Goal: Check status: Check status

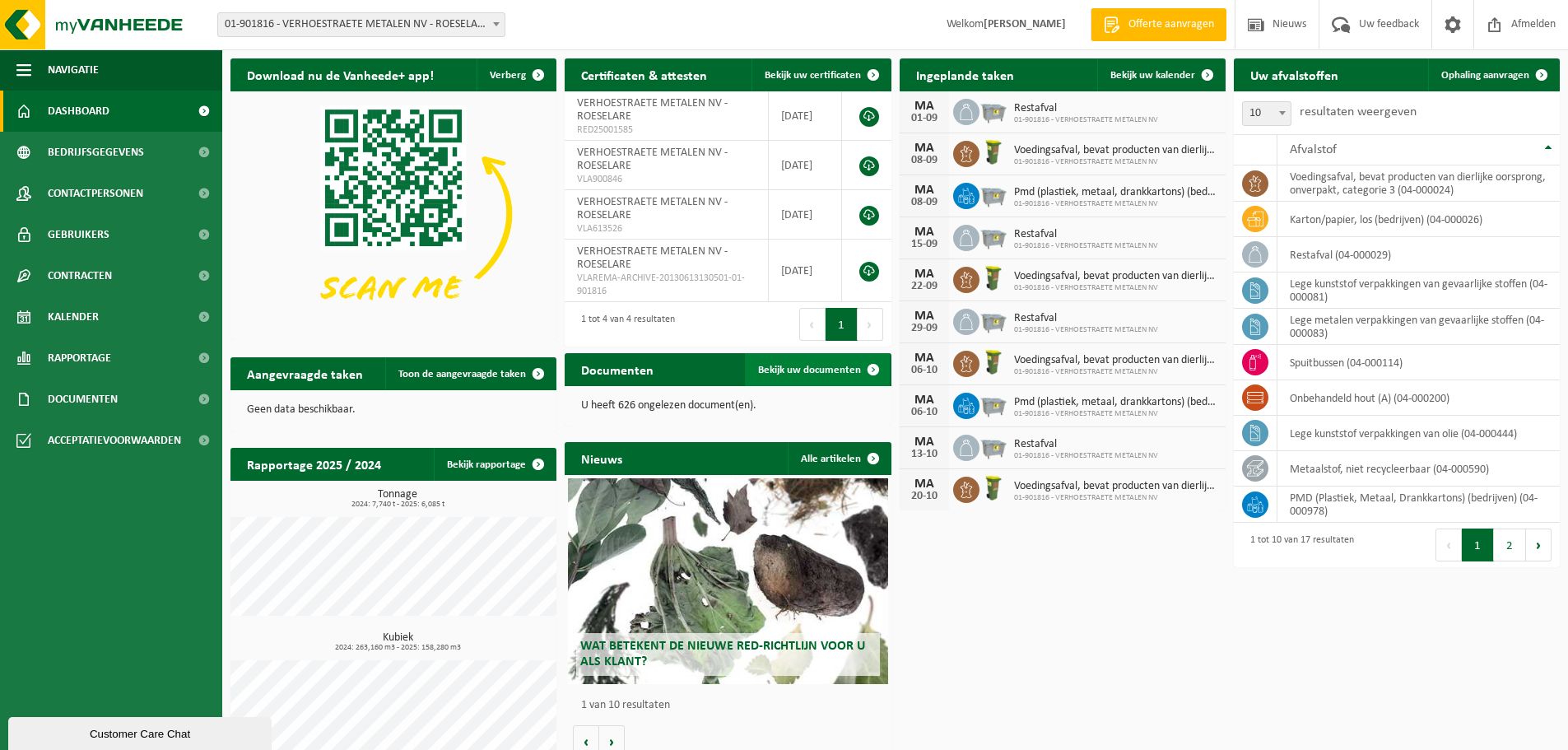
click at [819, 371] on span "Bekijk uw documenten" at bounding box center [809, 370] width 103 height 11
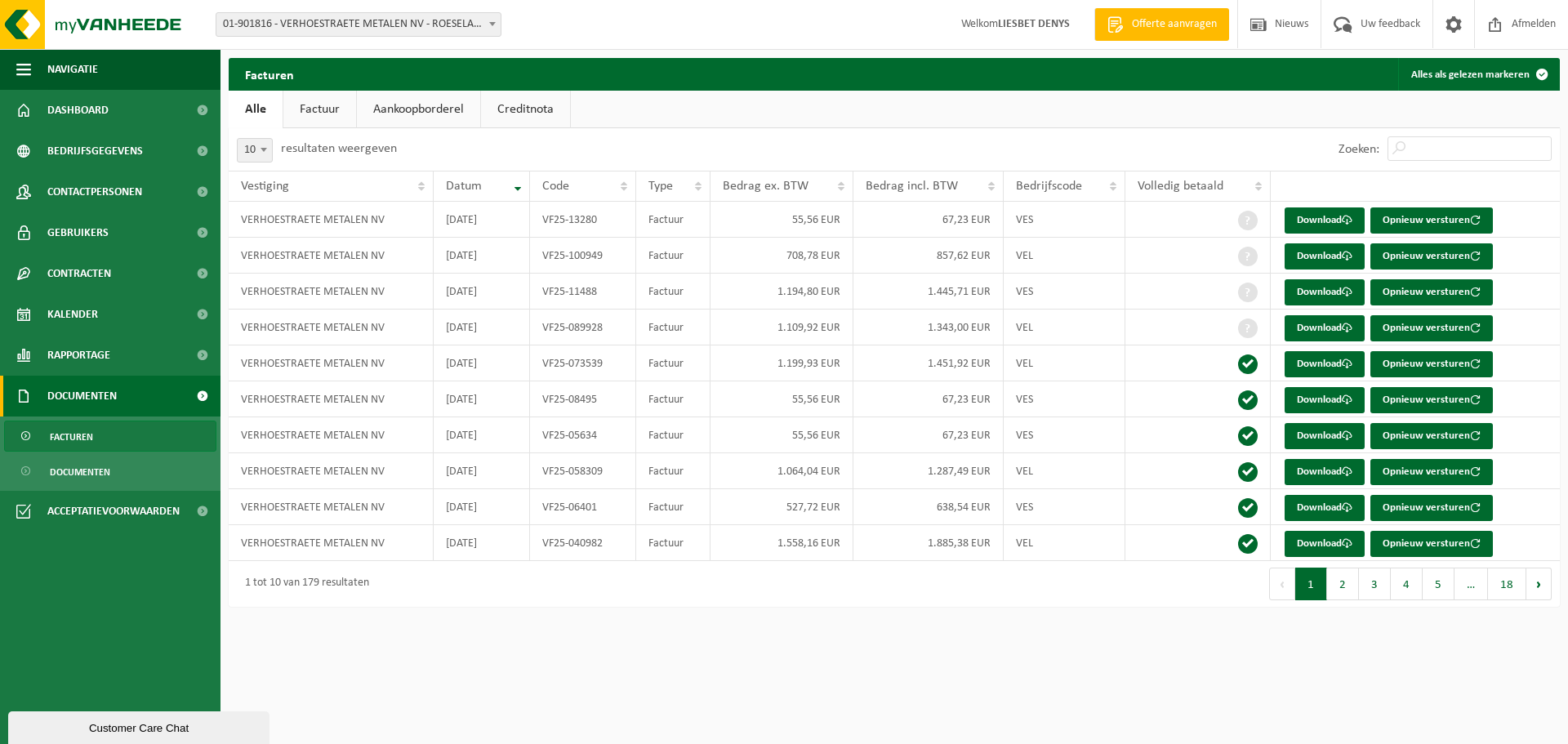
click at [388, 106] on link "Aankoopborderel" at bounding box center [419, 109] width 123 height 38
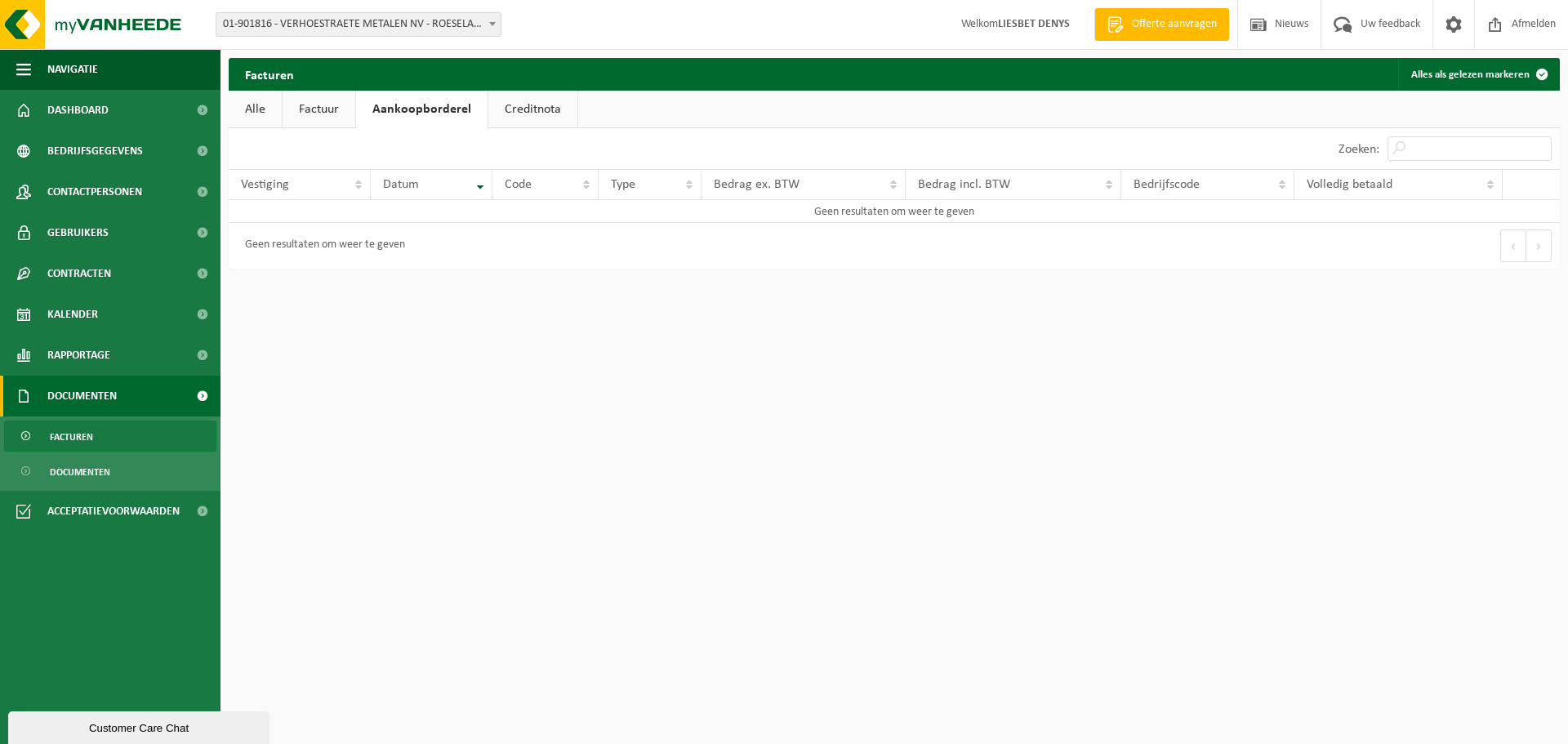
click at [328, 109] on link "Factuur" at bounding box center [319, 109] width 72 height 38
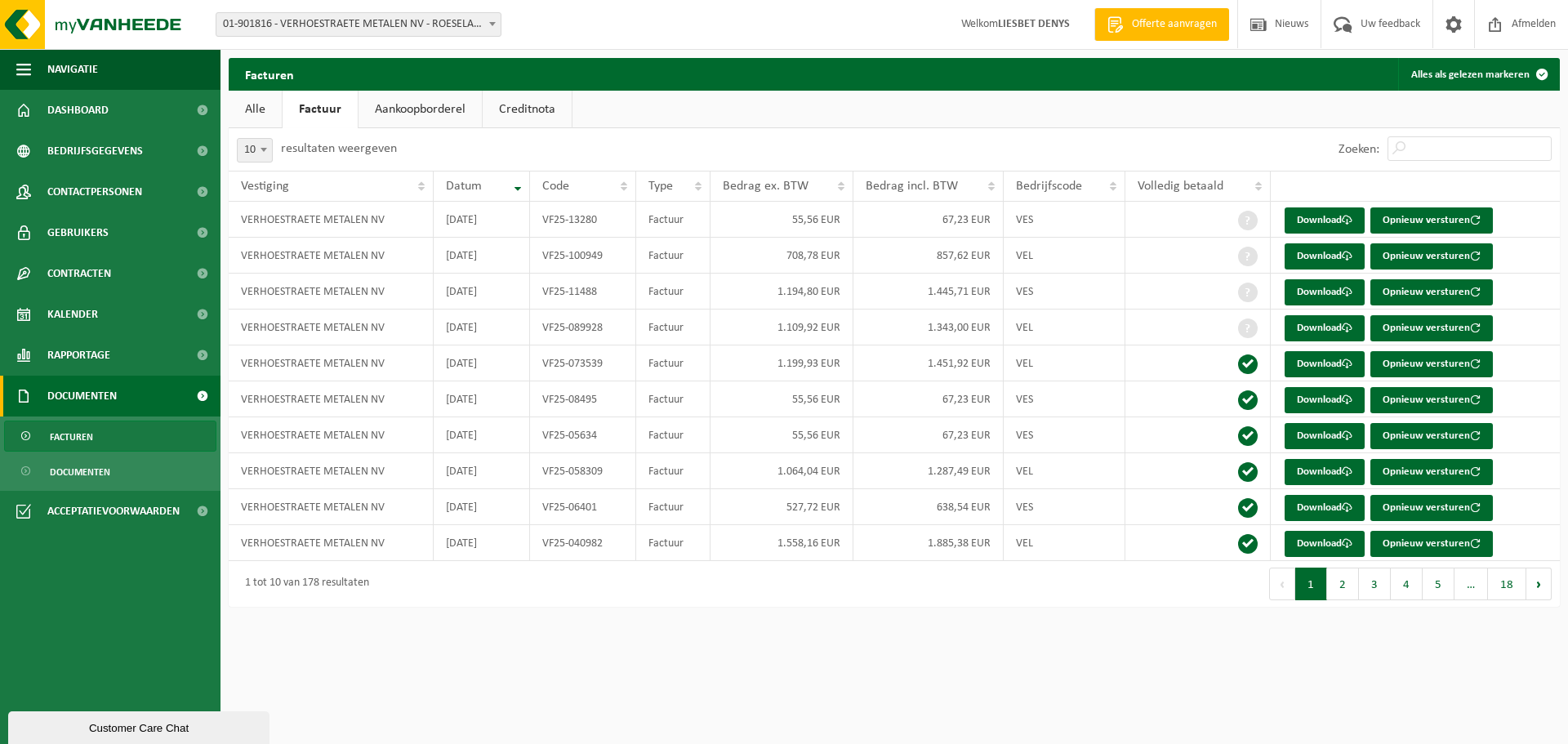
click at [250, 106] on link "Alle" at bounding box center [255, 109] width 53 height 38
click at [121, 116] on link "Dashboard" at bounding box center [110, 110] width 220 height 41
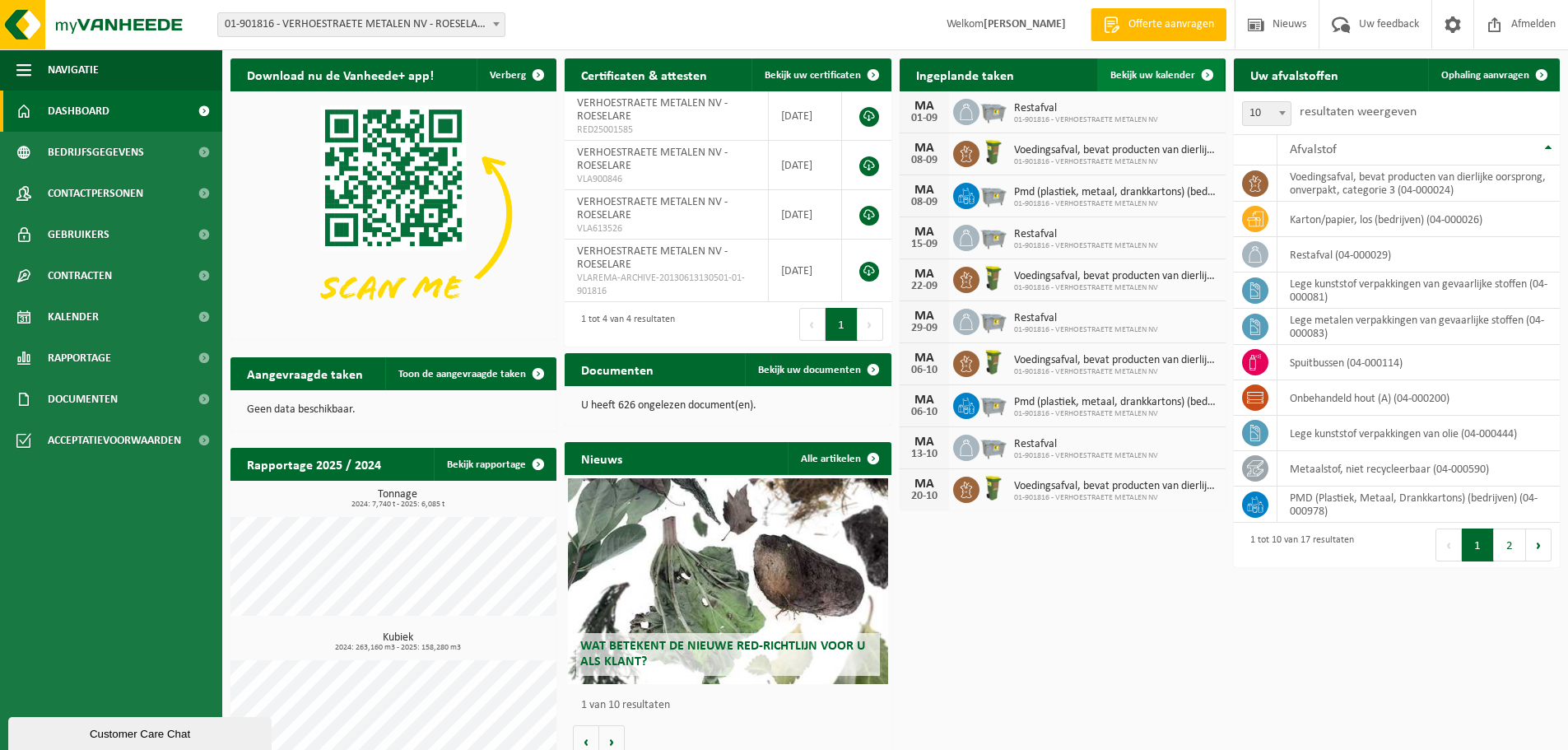
click at [1189, 73] on span "Bekijk uw kalender" at bounding box center [1152, 76] width 84 height 11
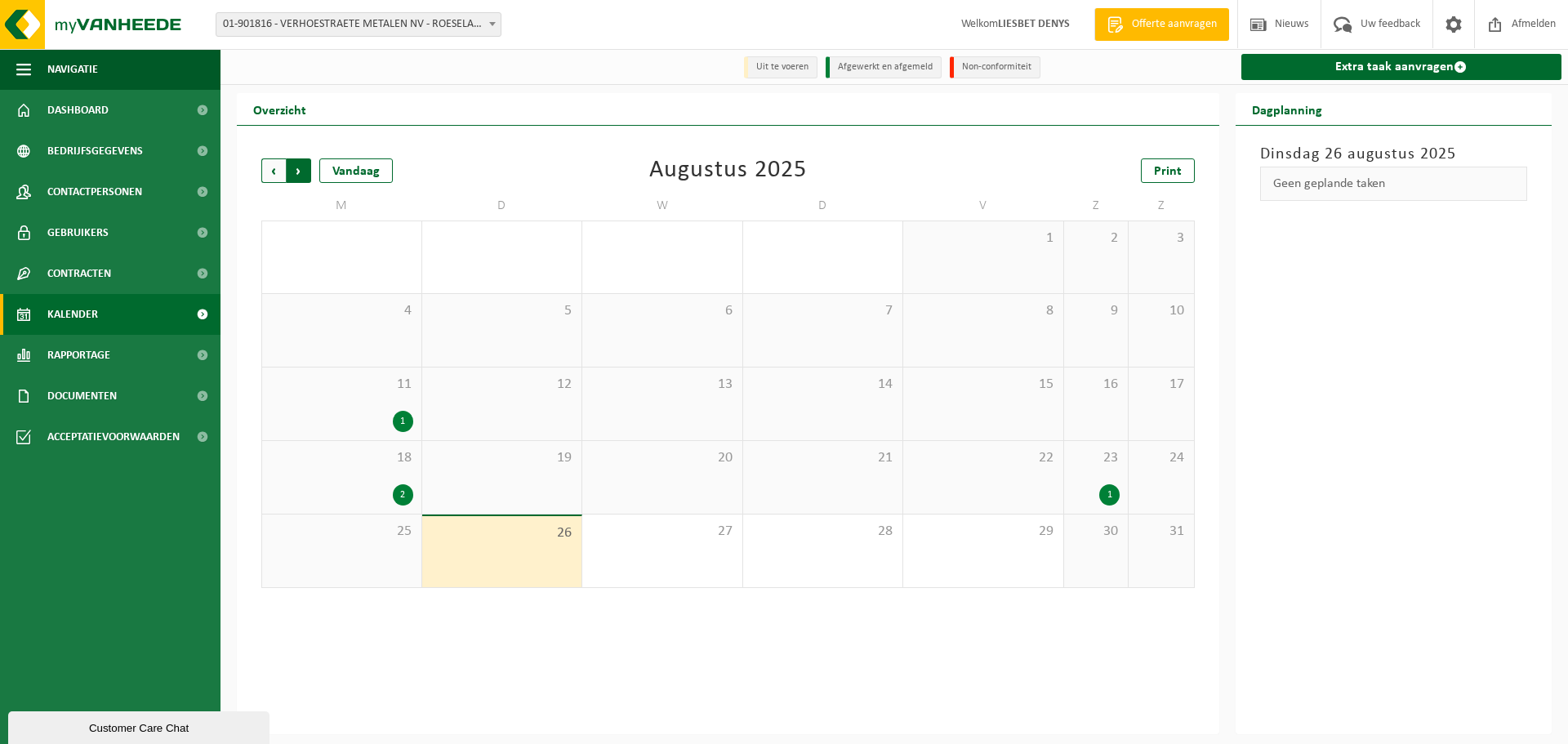
click at [272, 173] on span "Vorige" at bounding box center [273, 171] width 25 height 25
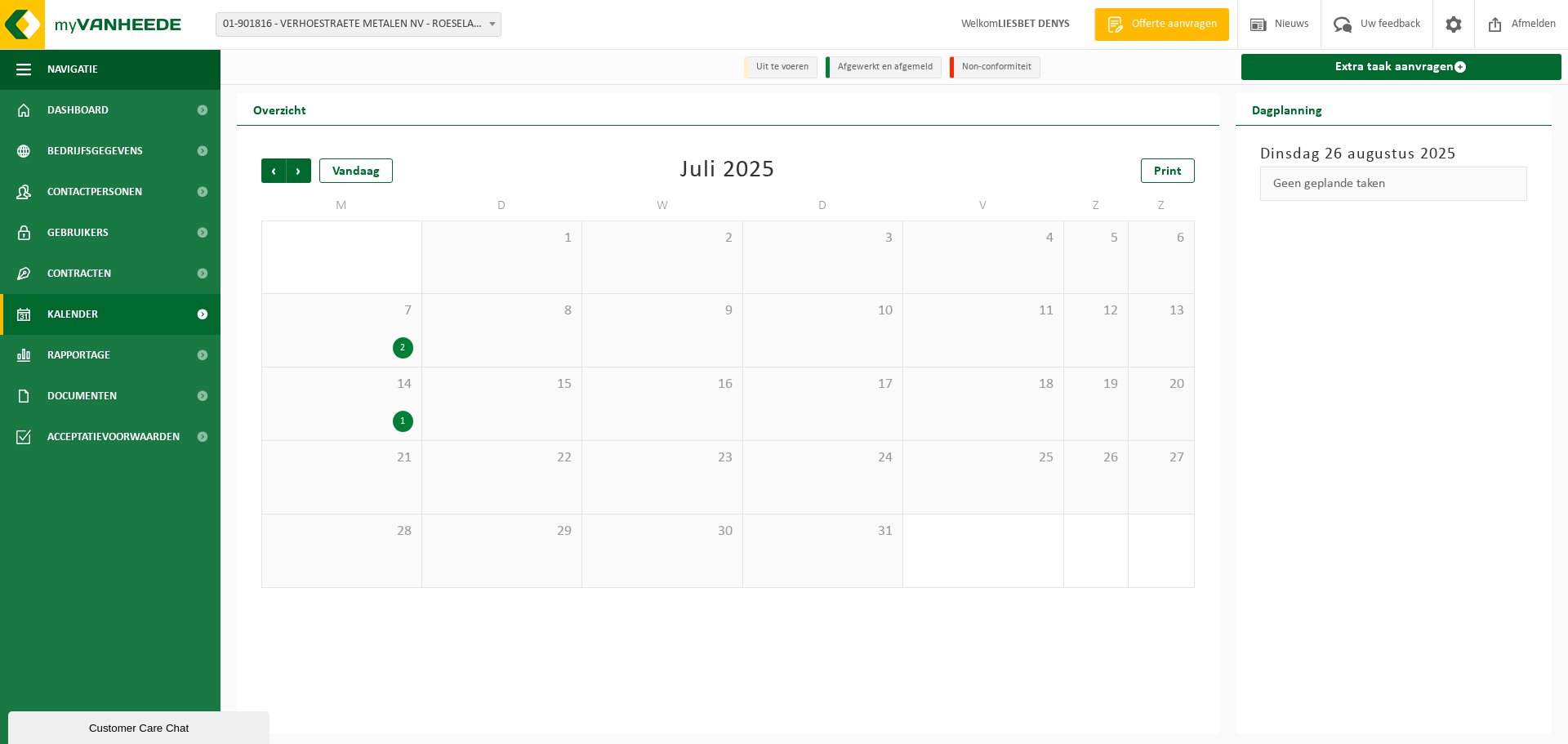
click at [336, 330] on div "7 2" at bounding box center [341, 331] width 160 height 72
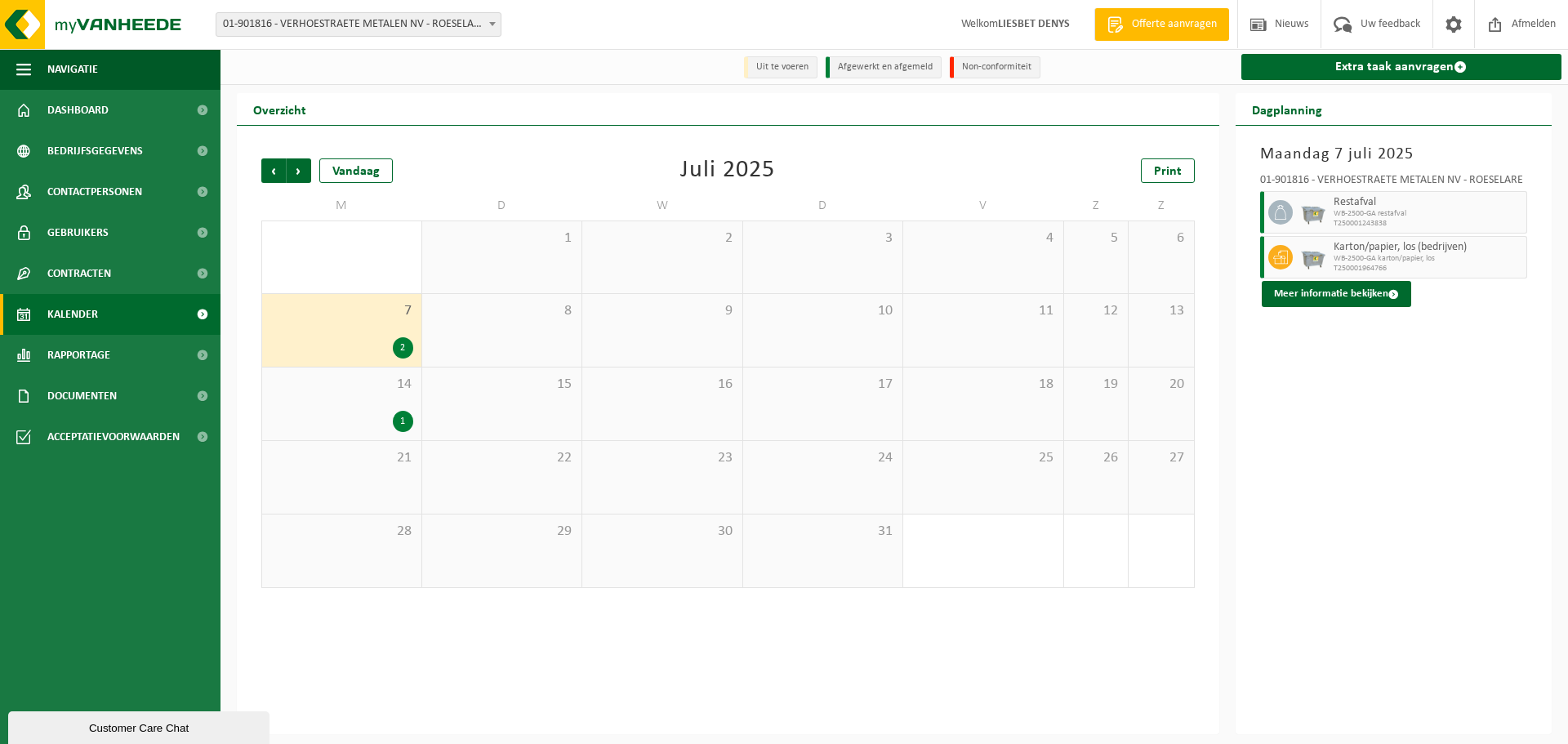
click at [339, 401] on div "14 1" at bounding box center [341, 404] width 160 height 72
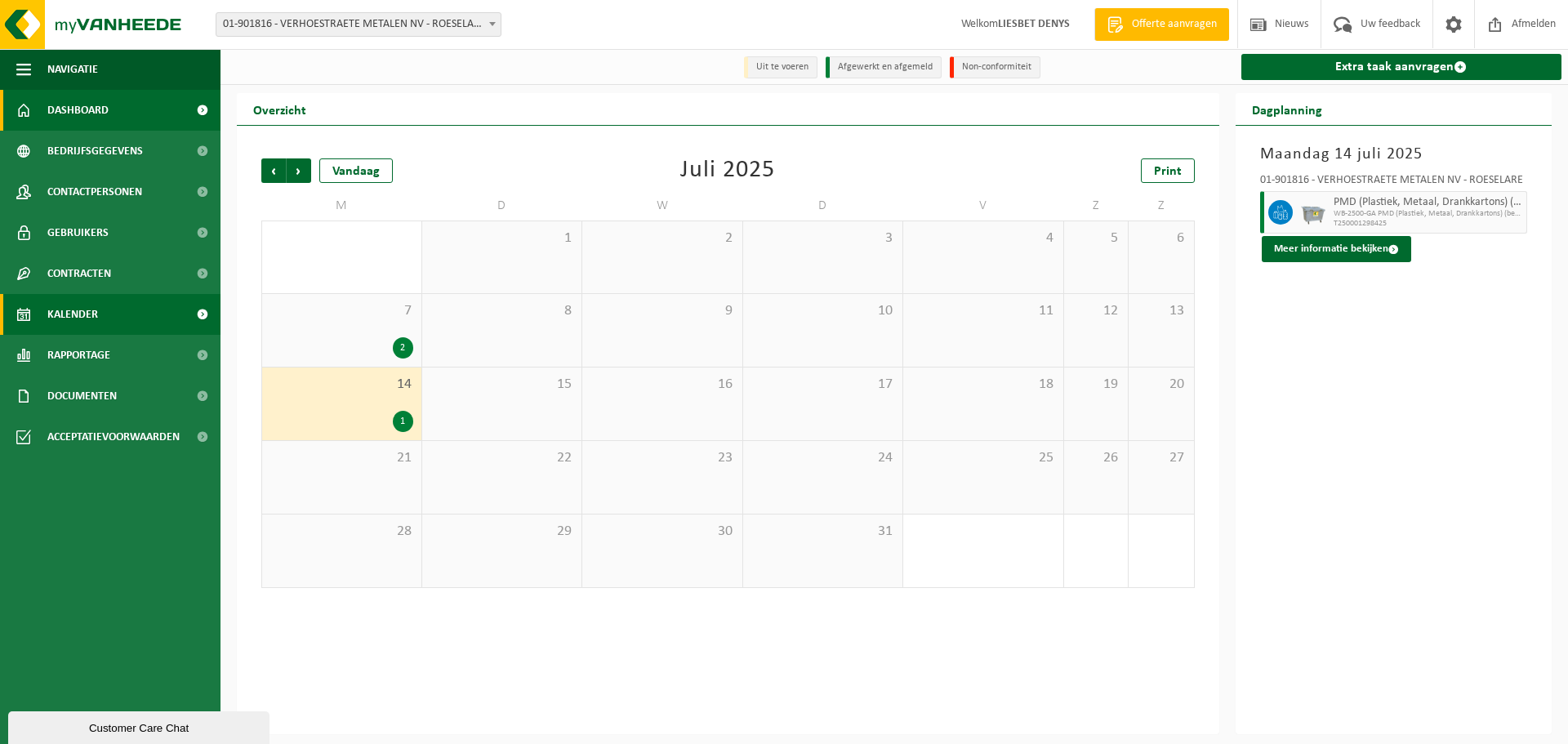
click at [95, 110] on span "Dashboard" at bounding box center [78, 110] width 61 height 41
